Goal: Task Accomplishment & Management: Manage account settings

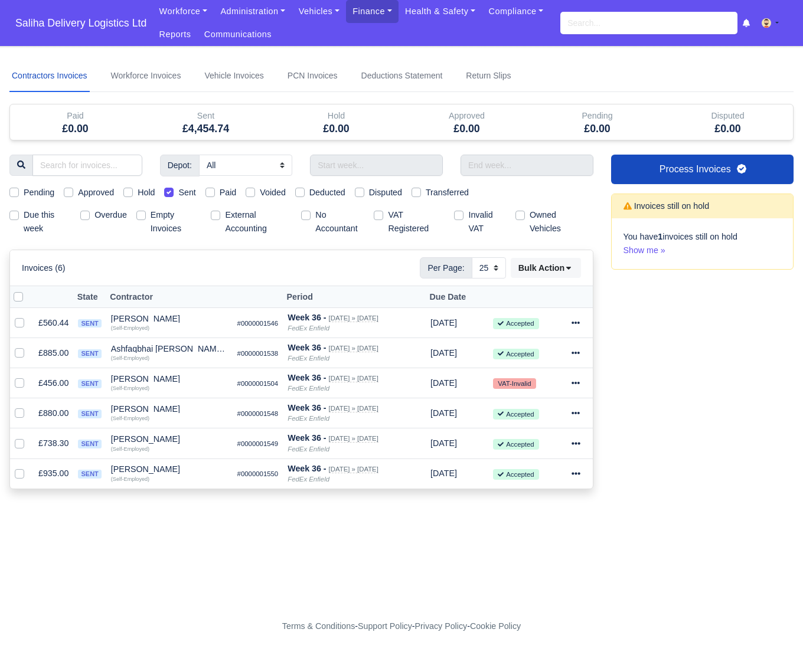
select select "25"
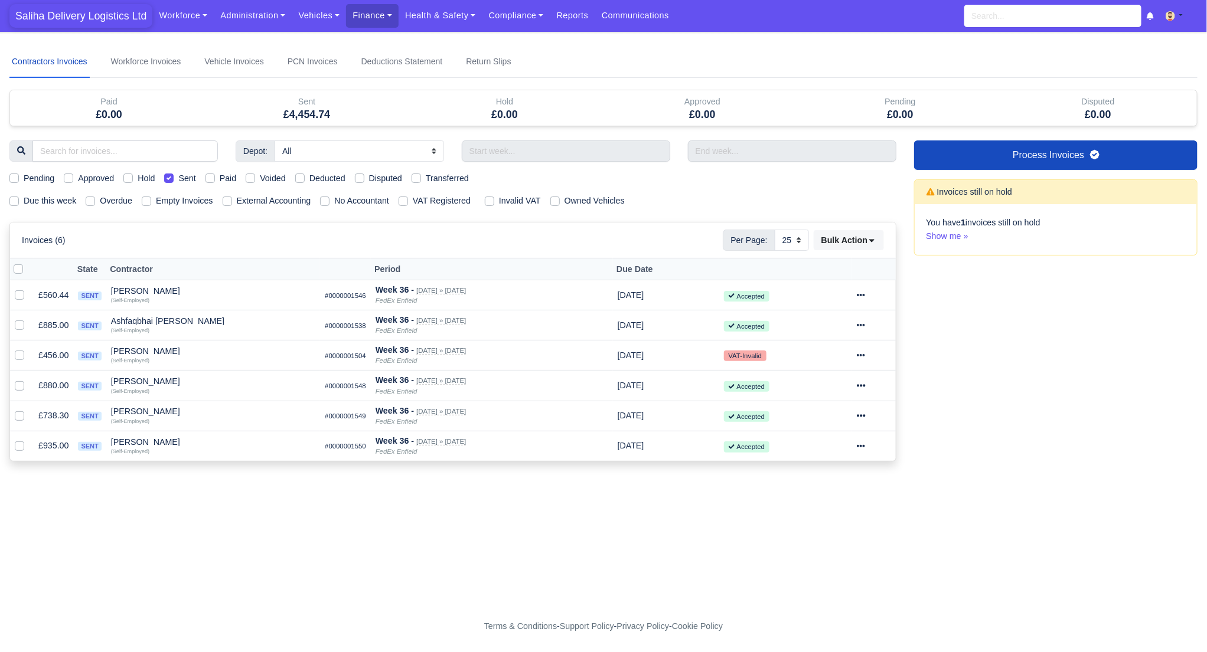
click at [91, 13] on span "Saliha Delivery Logistics Ltd" at bounding box center [80, 16] width 143 height 24
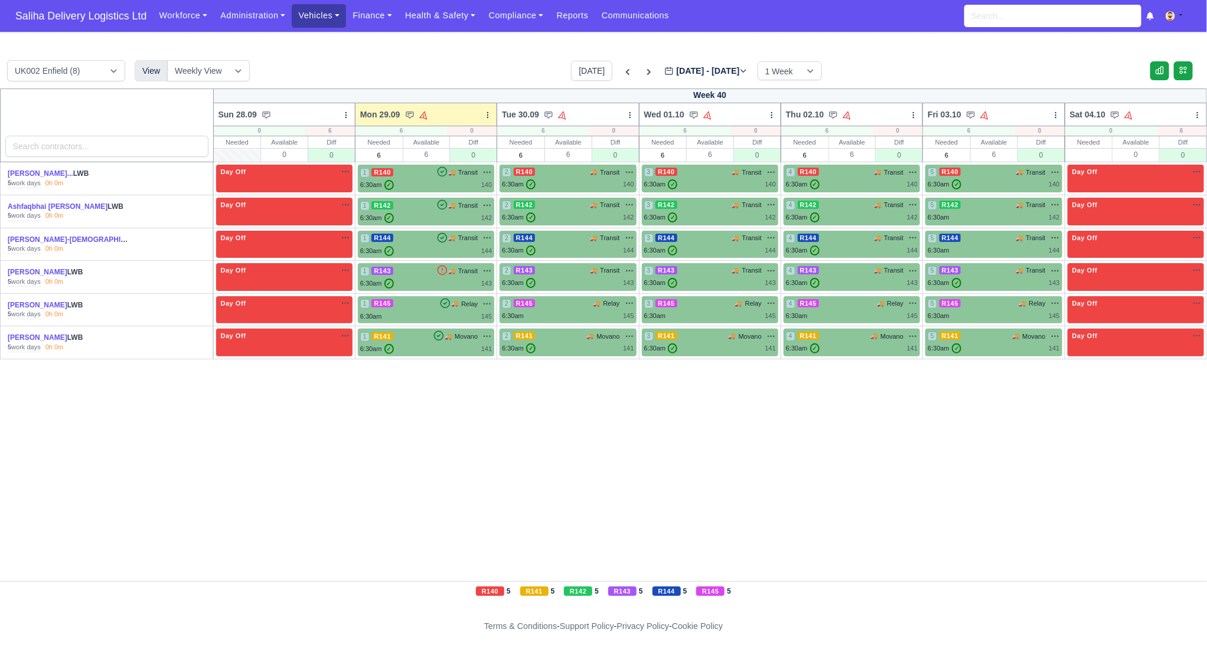
click at [321, 21] on link "Vehicles" at bounding box center [319, 15] width 54 height 23
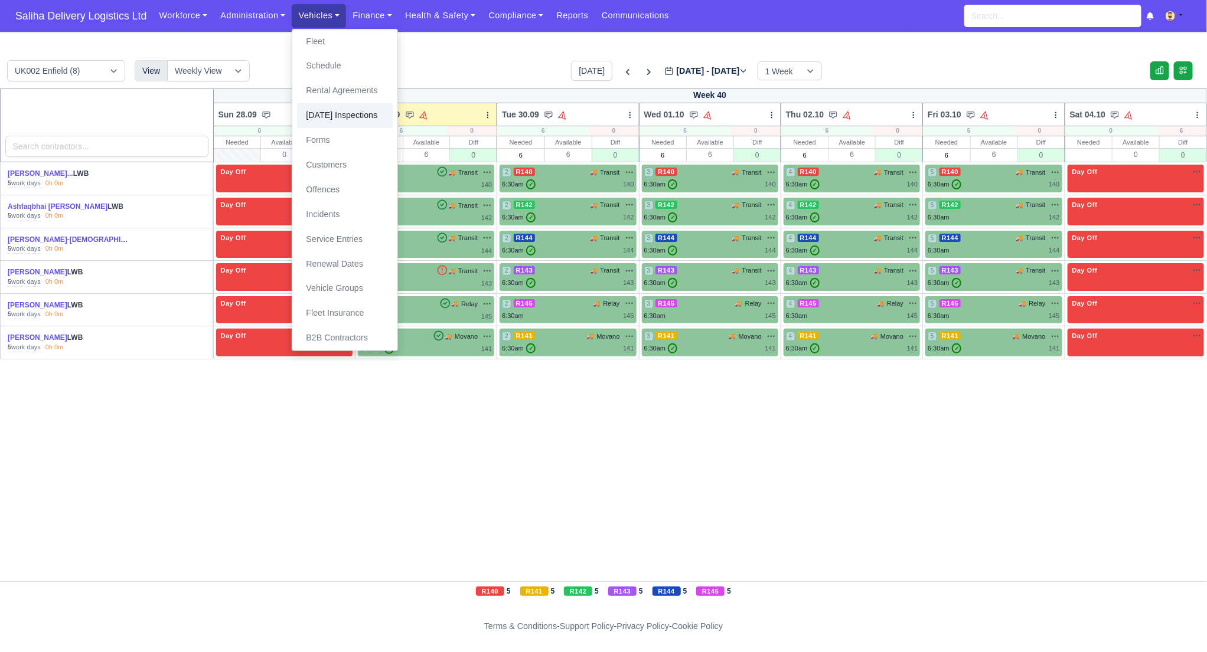
click at [329, 113] on link "[DATE] Inspections" at bounding box center [345, 115] width 96 height 25
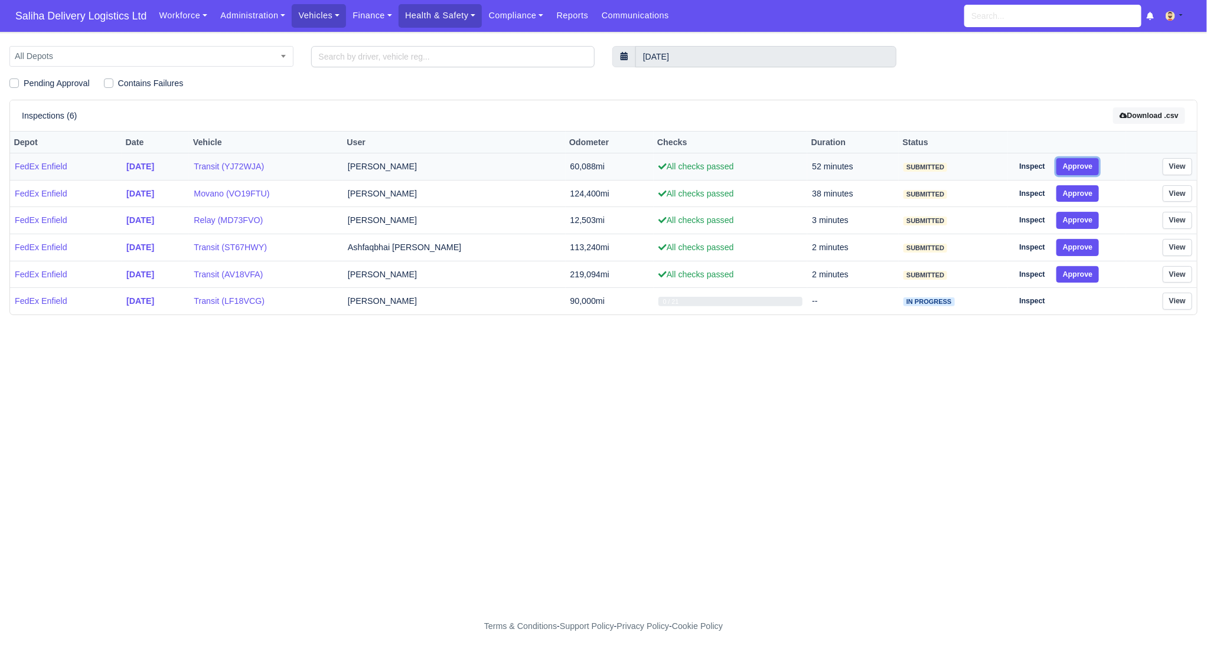
click at [1076, 169] on button "Approve" at bounding box center [1077, 166] width 43 height 17
click at [1090, 200] on button "Approve" at bounding box center [1077, 193] width 43 height 17
click at [1087, 220] on button "Approve" at bounding box center [1077, 220] width 43 height 17
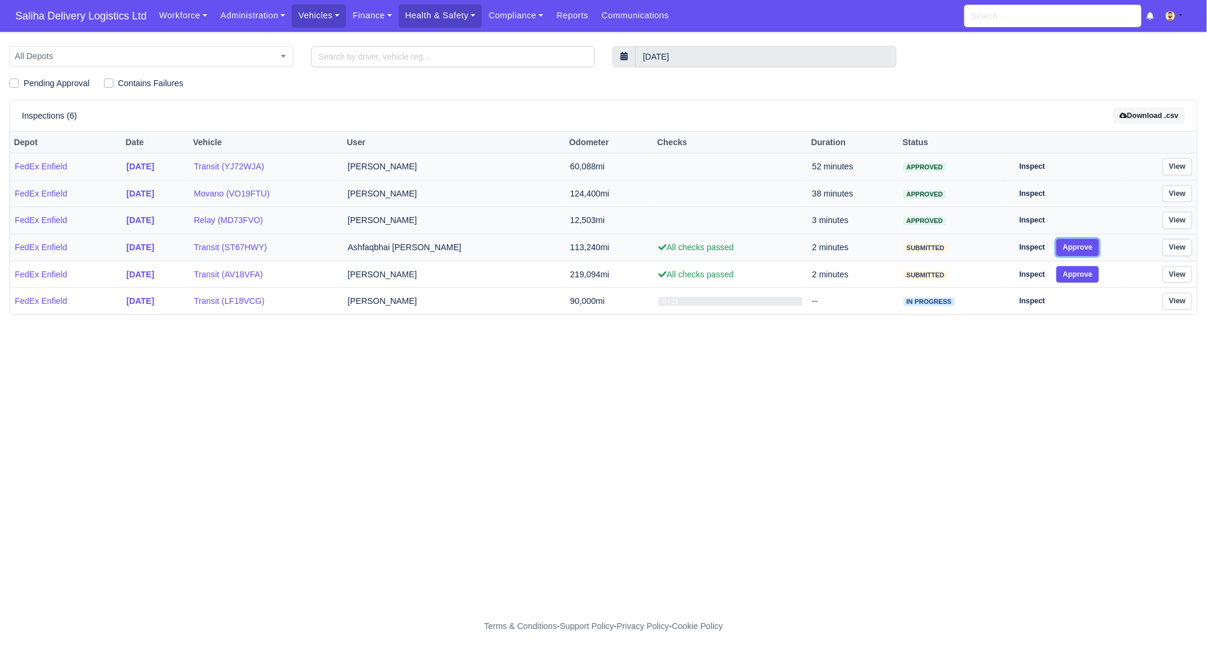
drag, startPoint x: 1084, startPoint y: 245, endPoint x: 1085, endPoint y: 267, distance: 21.9
click at [1084, 246] on button "Approve" at bounding box center [1077, 247] width 43 height 17
click at [1085, 274] on button "Approve" at bounding box center [1077, 274] width 43 height 17
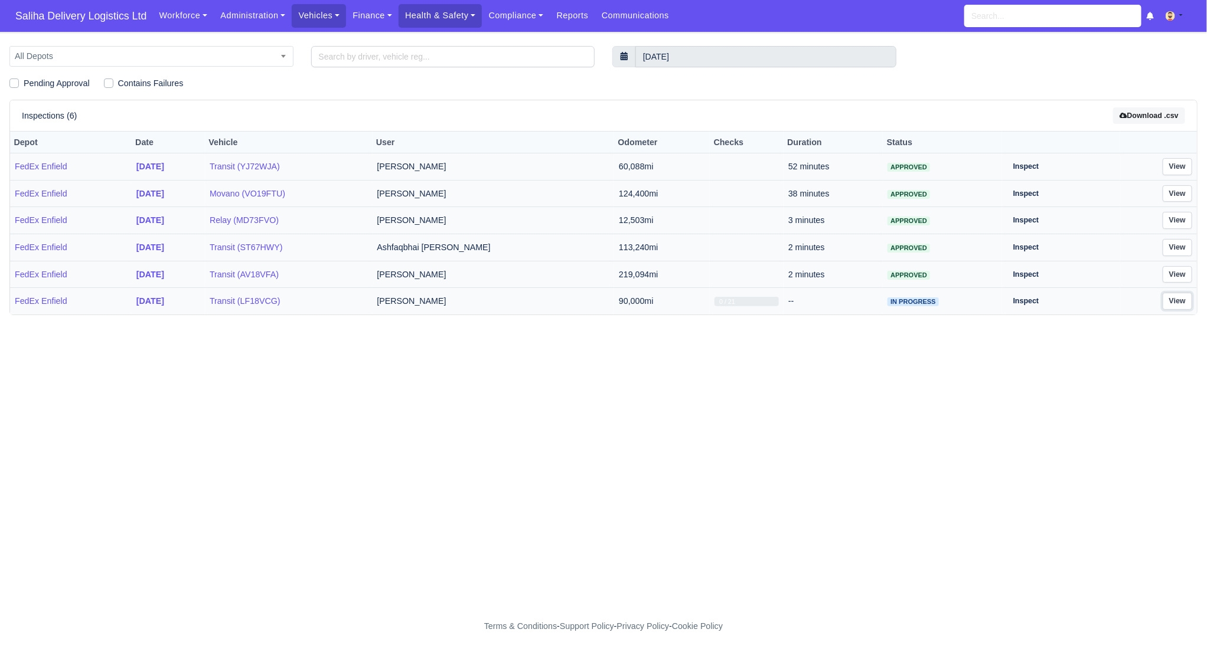
click at [1168, 304] on link "View" at bounding box center [1177, 301] width 30 height 17
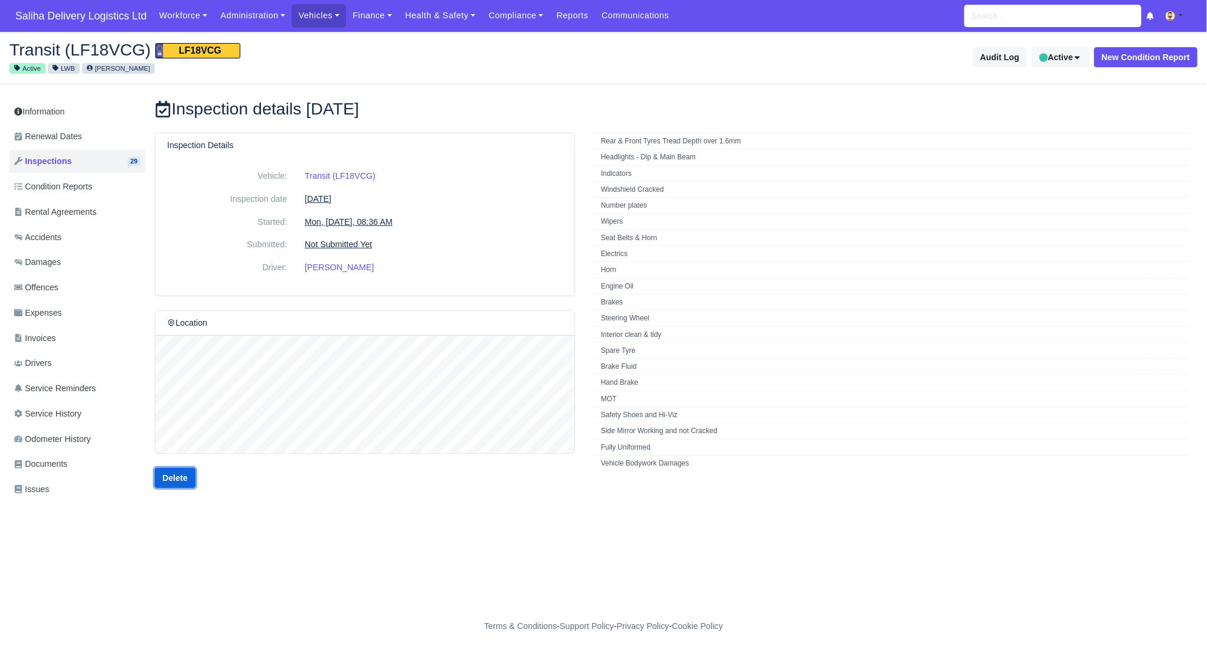
click at [184, 479] on link "Delete" at bounding box center [175, 478] width 41 height 20
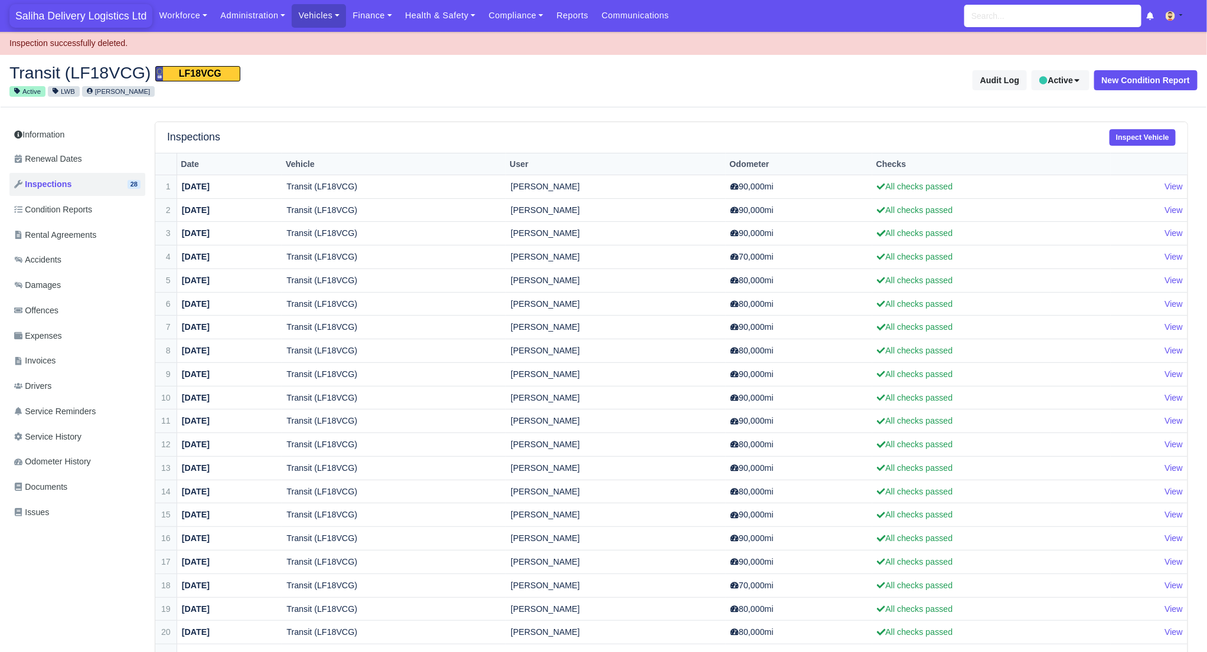
click at [55, 24] on span "Saliha Delivery Logistics Ltd" at bounding box center [80, 16] width 143 height 24
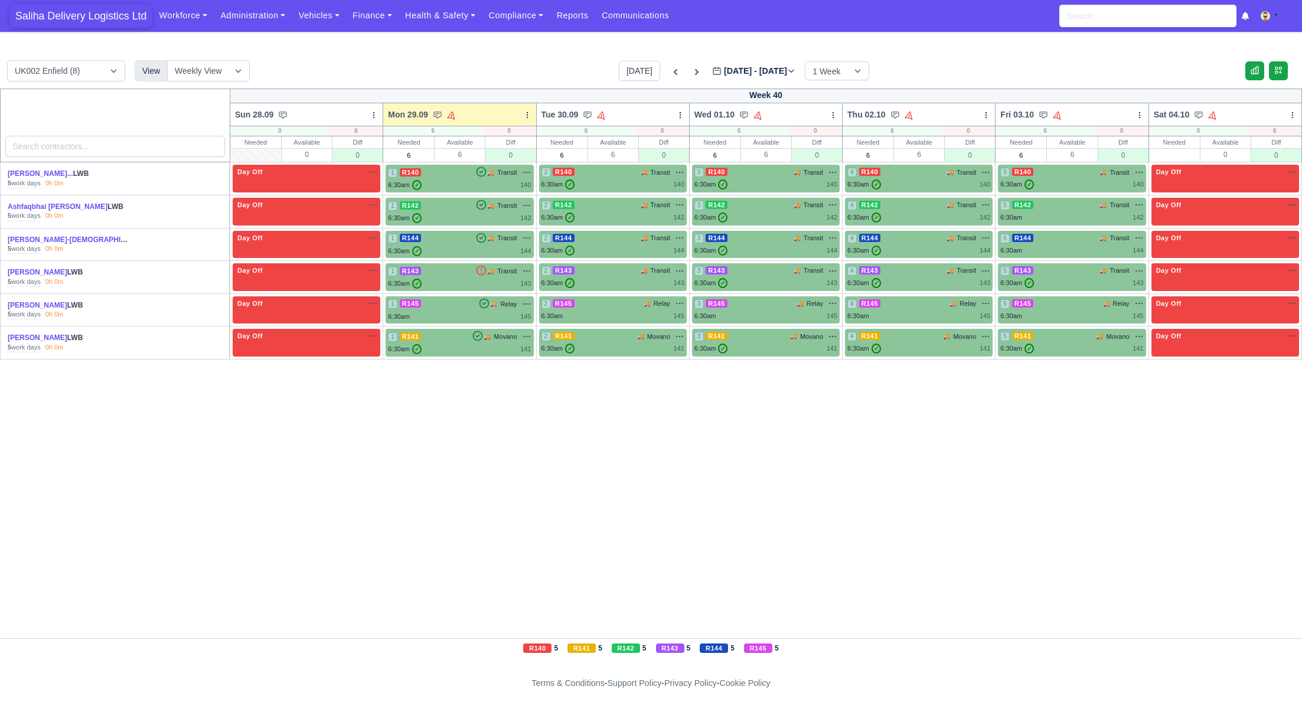
click at [67, 6] on span "Saliha Delivery Logistics Ltd" at bounding box center [80, 16] width 143 height 24
drag, startPoint x: 115, startPoint y: 17, endPoint x: 131, endPoint y: 19, distance: 16.7
click at [115, 17] on span "Saliha Delivery Logistics Ltd" at bounding box center [80, 16] width 143 height 24
click at [93, 15] on span "Saliha Delivery Logistics Ltd" at bounding box center [80, 16] width 143 height 24
